Goal: Use online tool/utility: Utilize a website feature to perform a specific function

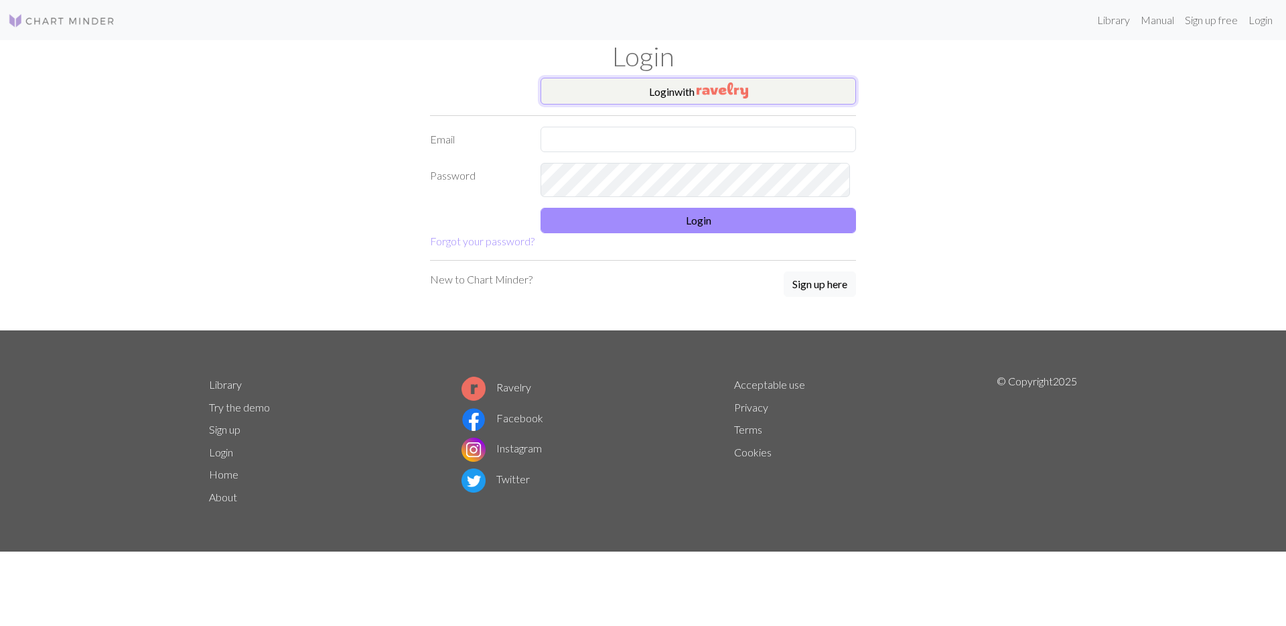
click at [727, 98] on img "button" at bounding box center [723, 90] width 52 height 16
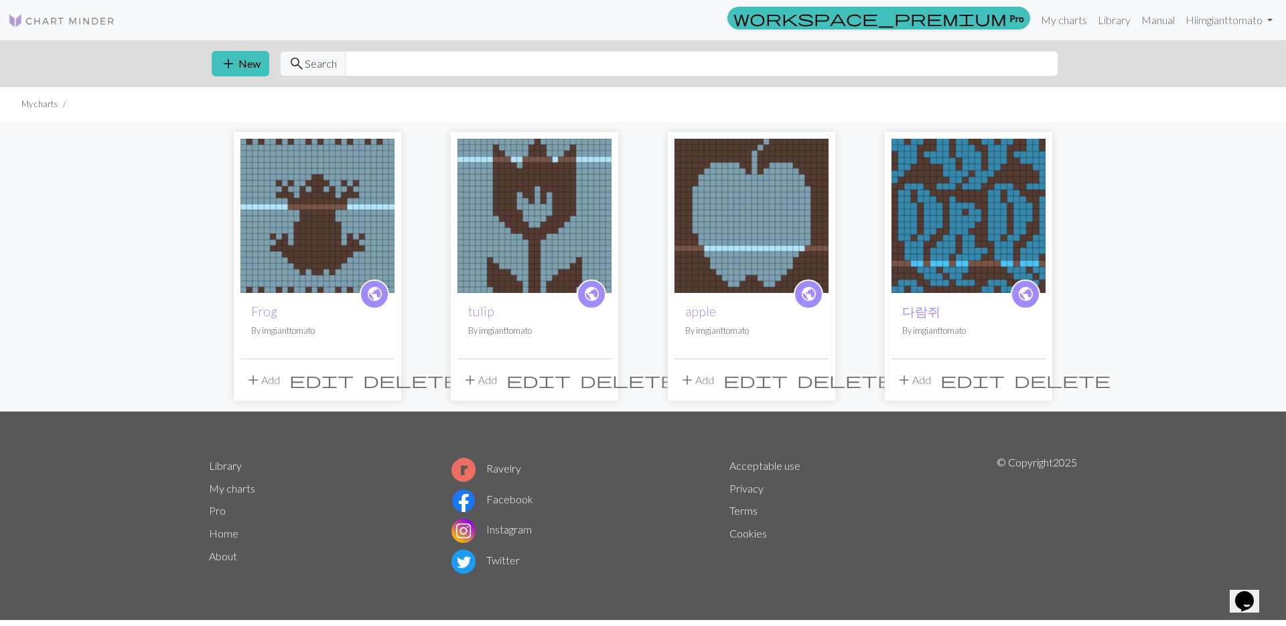
click at [267, 269] on img at bounding box center [317, 216] width 154 height 154
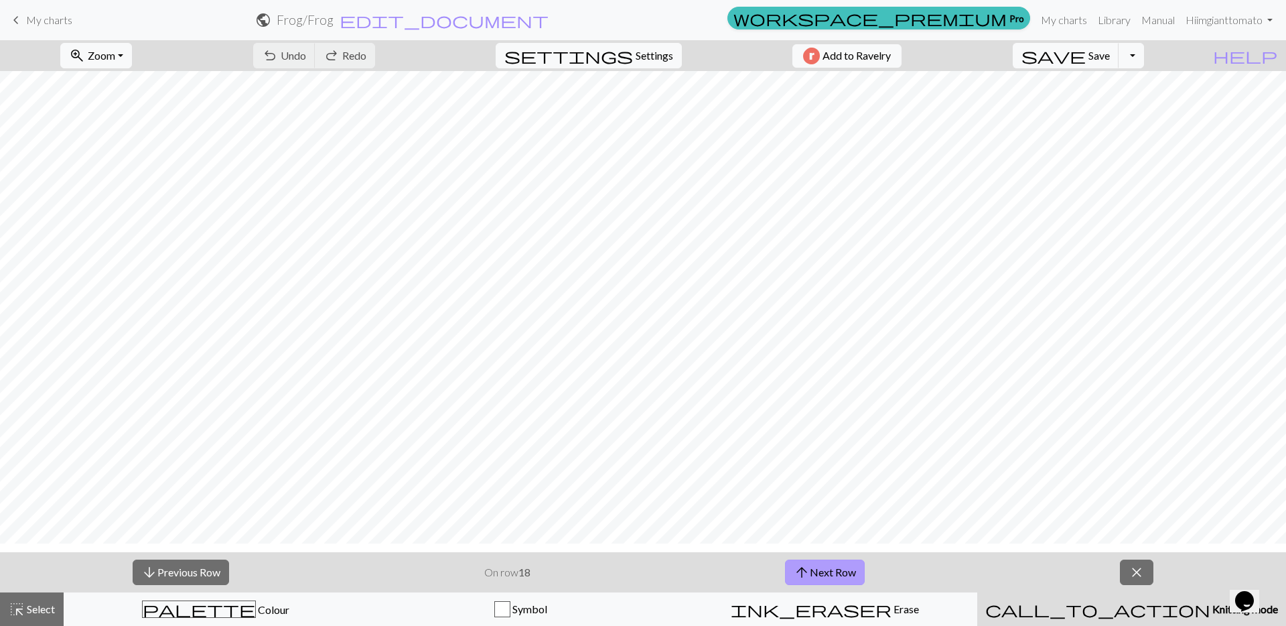
click at [865, 585] on button "arrow_upward Next Row" at bounding box center [825, 571] width 80 height 25
click at [853, 585] on button "arrow_upward Next Row" at bounding box center [825, 571] width 80 height 25
click at [1084, 65] on span "save" at bounding box center [1053, 55] width 64 height 19
drag, startPoint x: 837, startPoint y: 579, endPoint x: 839, endPoint y: 567, distance: 13.0
click at [837, 579] on button "arrow_upward Next Row" at bounding box center [825, 571] width 80 height 25
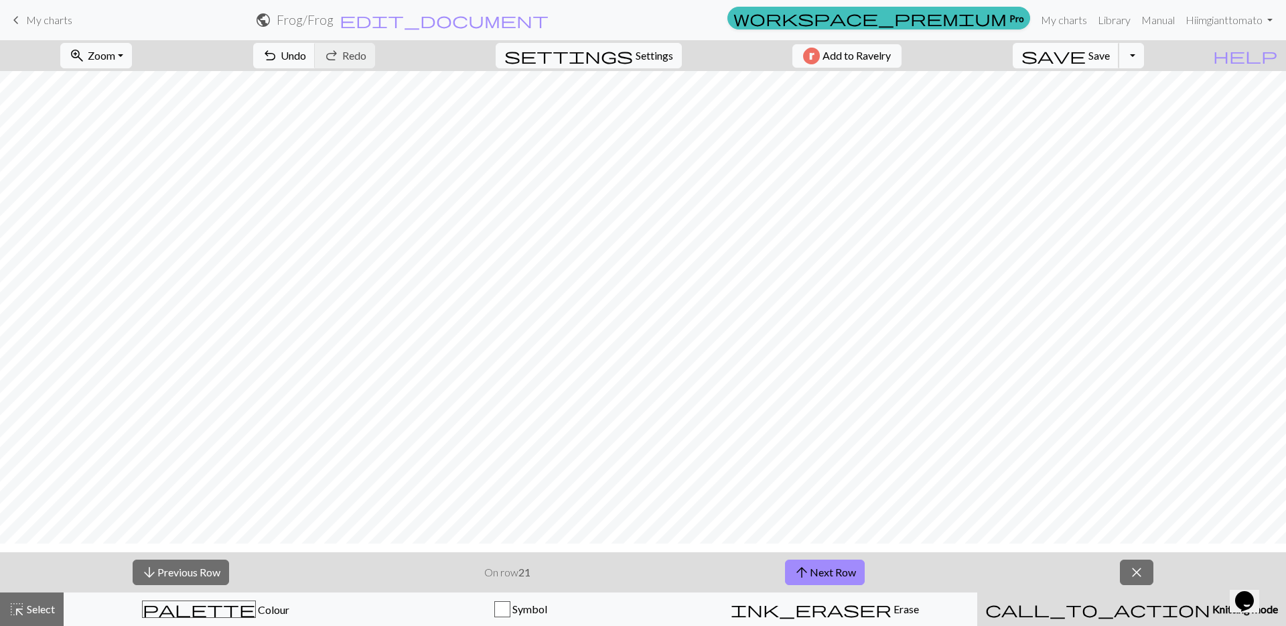
click at [1086, 65] on span "save" at bounding box center [1053, 55] width 64 height 19
